Goal: Task Accomplishment & Management: Complete application form

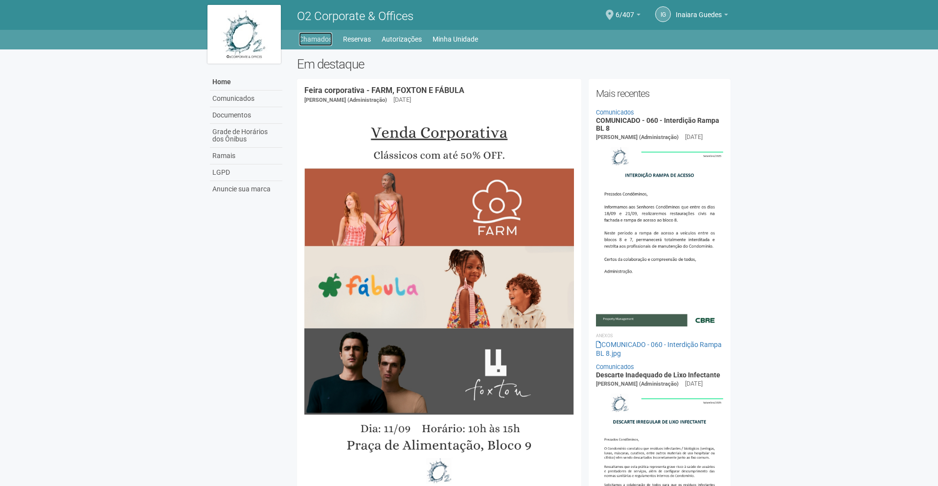
click at [314, 42] on link "Chamados" at bounding box center [315, 39] width 33 height 14
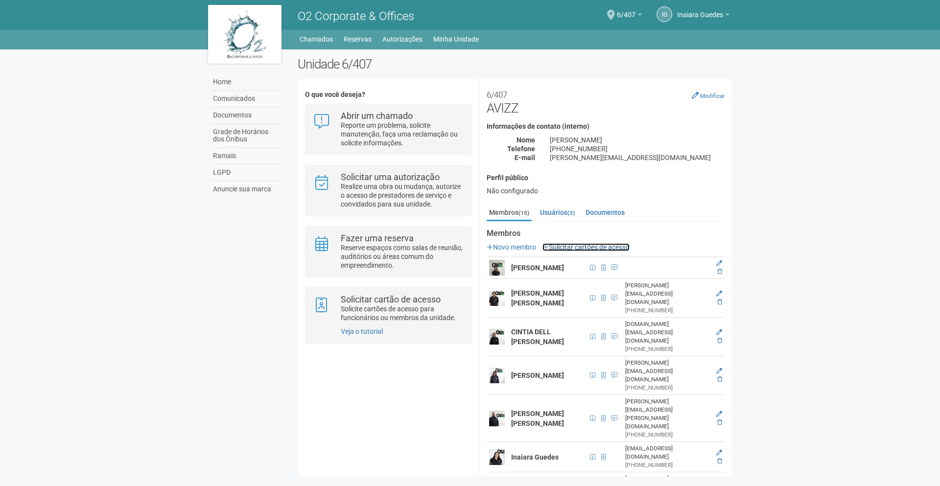
click at [585, 247] on link "Solicitar cartões de acesso" at bounding box center [585, 247] width 87 height 8
